Goal: Navigation & Orientation: Find specific page/section

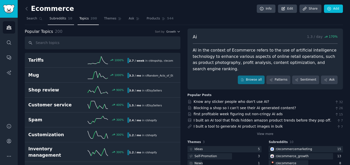
click at [57, 19] on span "Subreddits" at bounding box center [58, 18] width 17 height 5
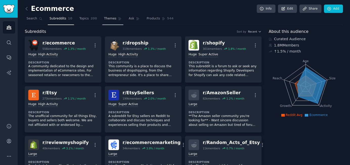
click at [110, 19] on span "Themes" at bounding box center [110, 18] width 12 height 5
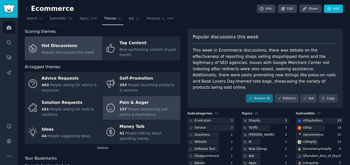
click at [135, 103] on div "Pain & Anger" at bounding box center [148, 103] width 58 height 8
